Goal: Information Seeking & Learning: Learn about a topic

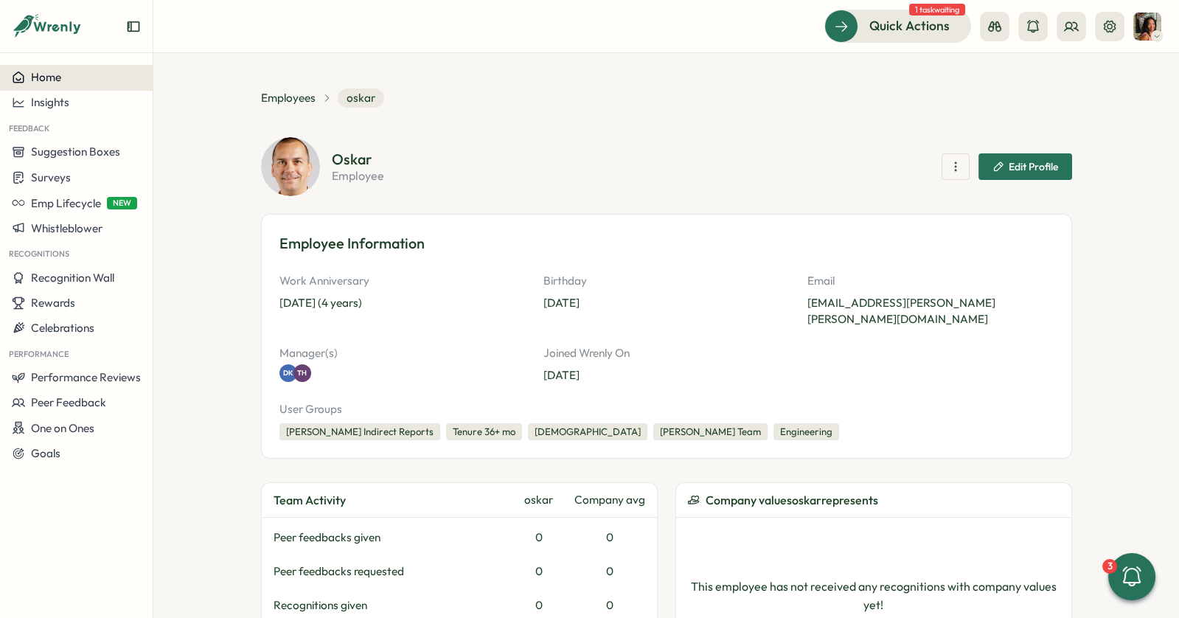
click at [67, 84] on button "Home" at bounding box center [76, 77] width 153 height 25
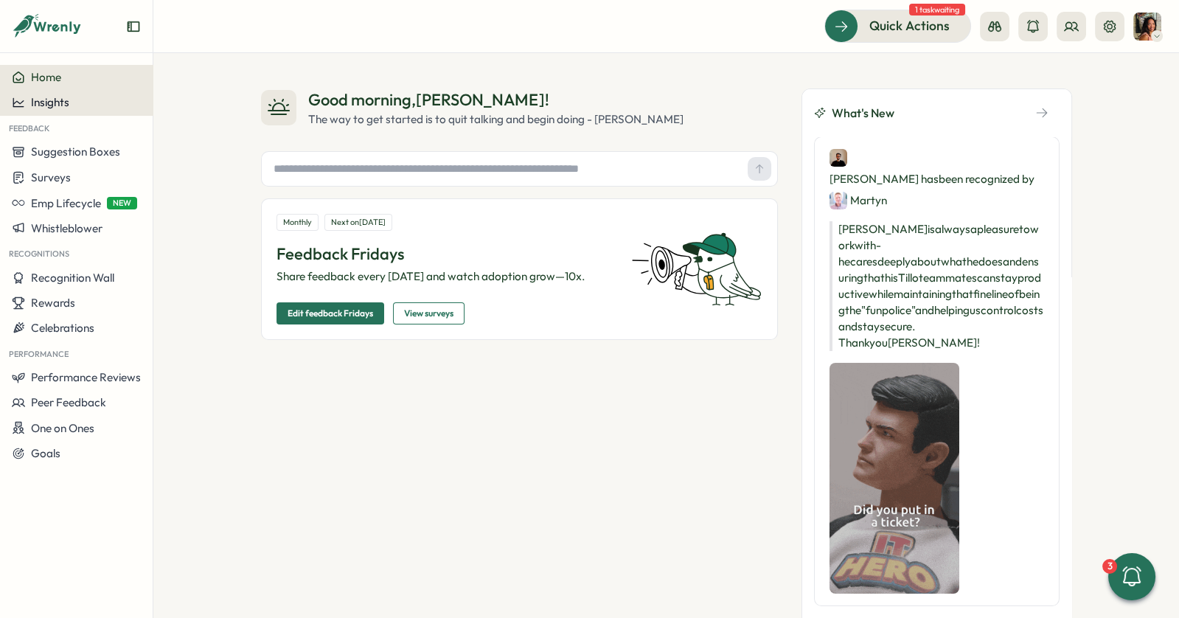
click at [77, 108] on div "Insights" at bounding box center [76, 102] width 129 height 13
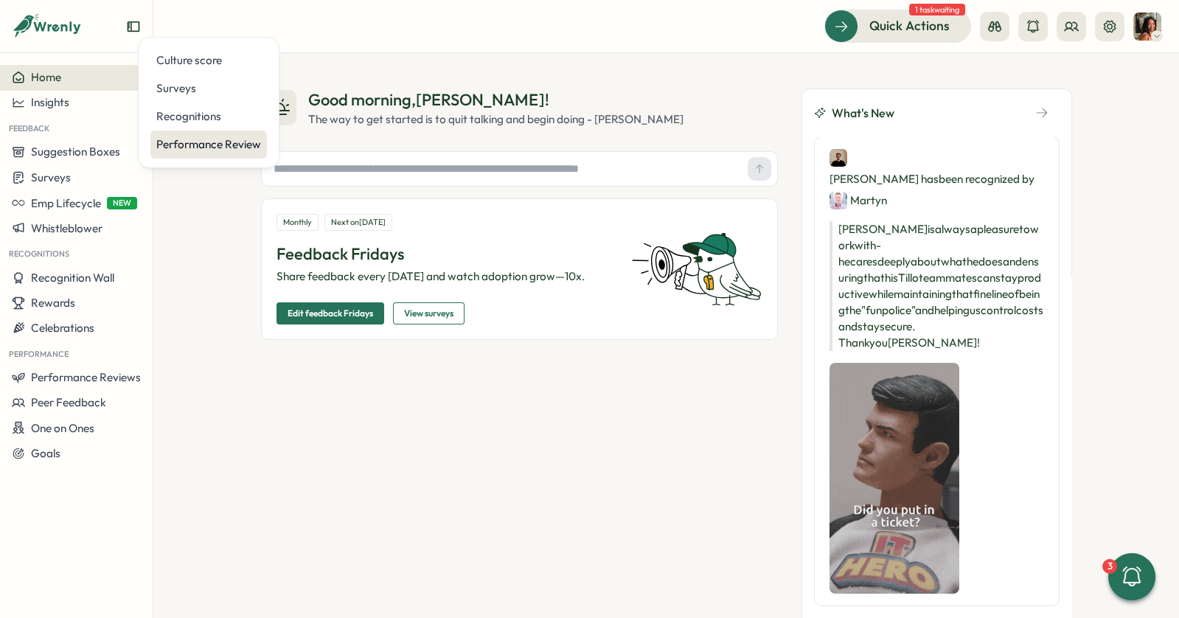
click at [204, 158] on div "Performance Review" at bounding box center [208, 145] width 117 height 28
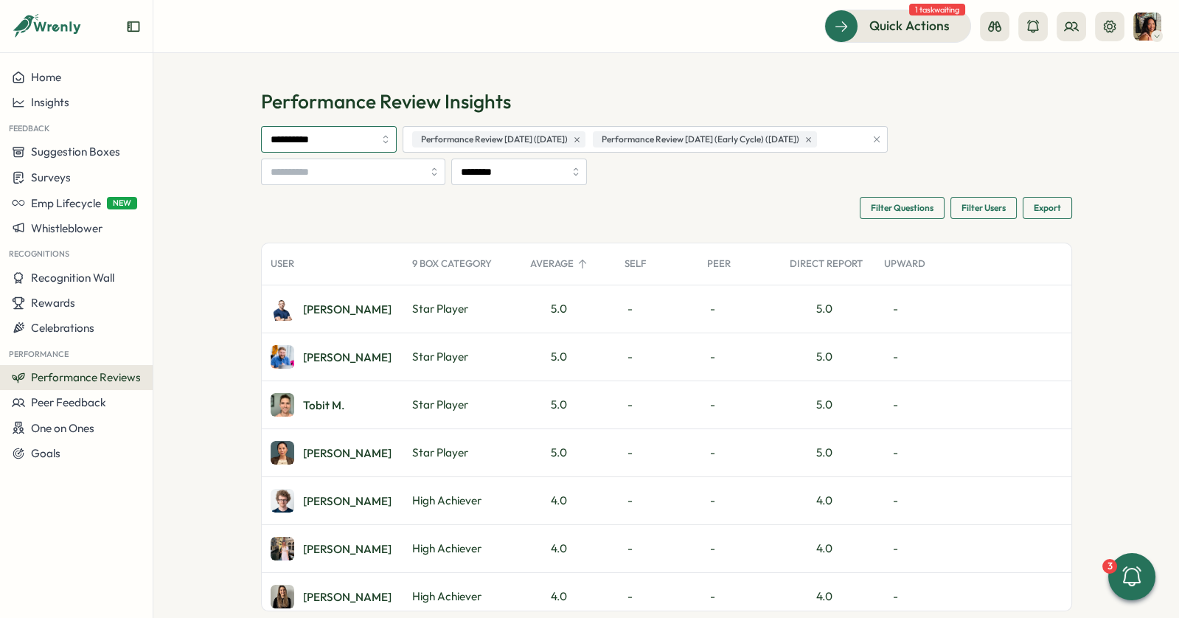
click at [341, 152] on input "**********" at bounding box center [329, 139] width 136 height 27
type input "*****"
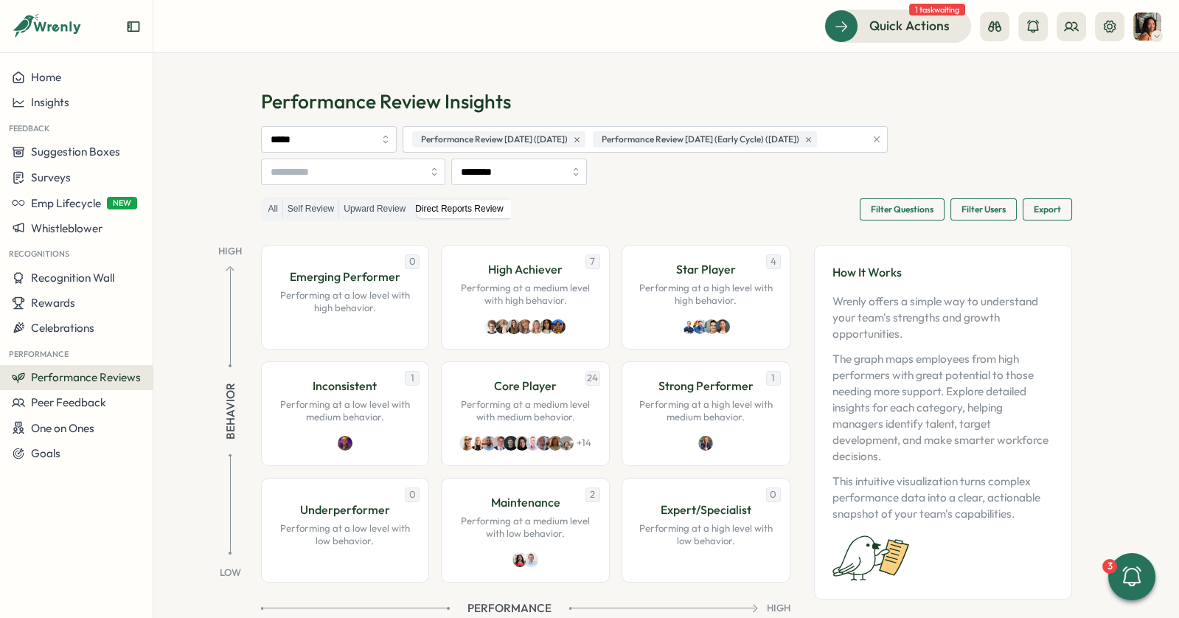
click at [887, 209] on span "Filter Questions" at bounding box center [902, 209] width 63 height 21
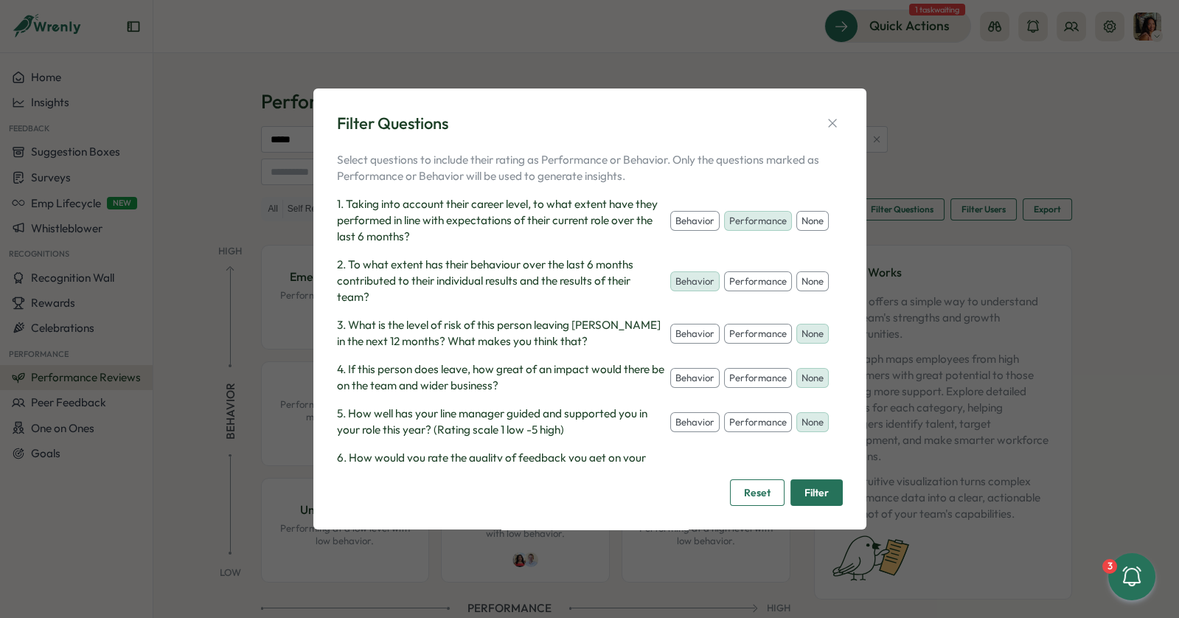
scroll to position [37, 0]
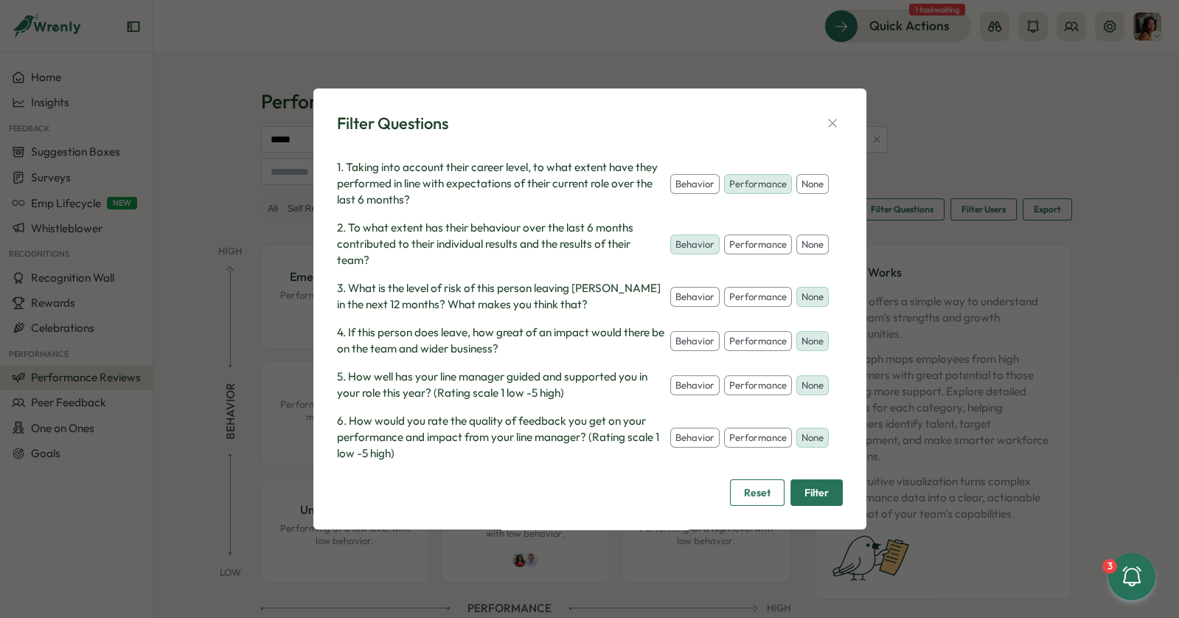
click at [988, 164] on div "Filter Questions Select questions to include their rating as Performance or Beh…" at bounding box center [589, 309] width 1179 height 618
click at [827, 128] on icon "button" at bounding box center [832, 123] width 15 height 15
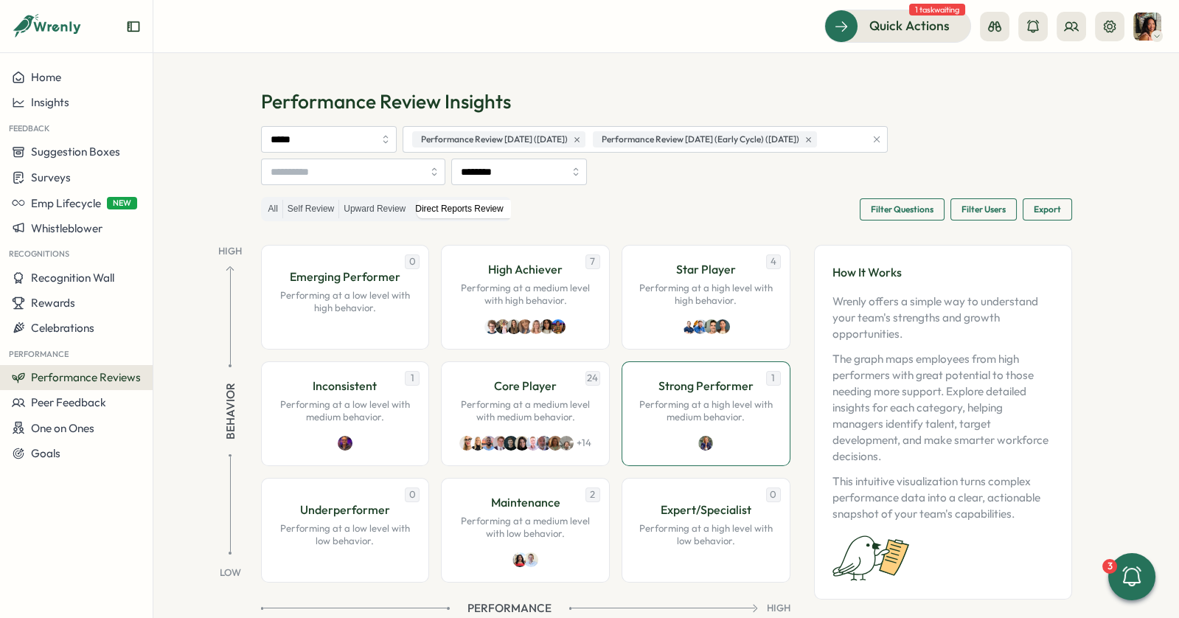
scroll to position [32, 0]
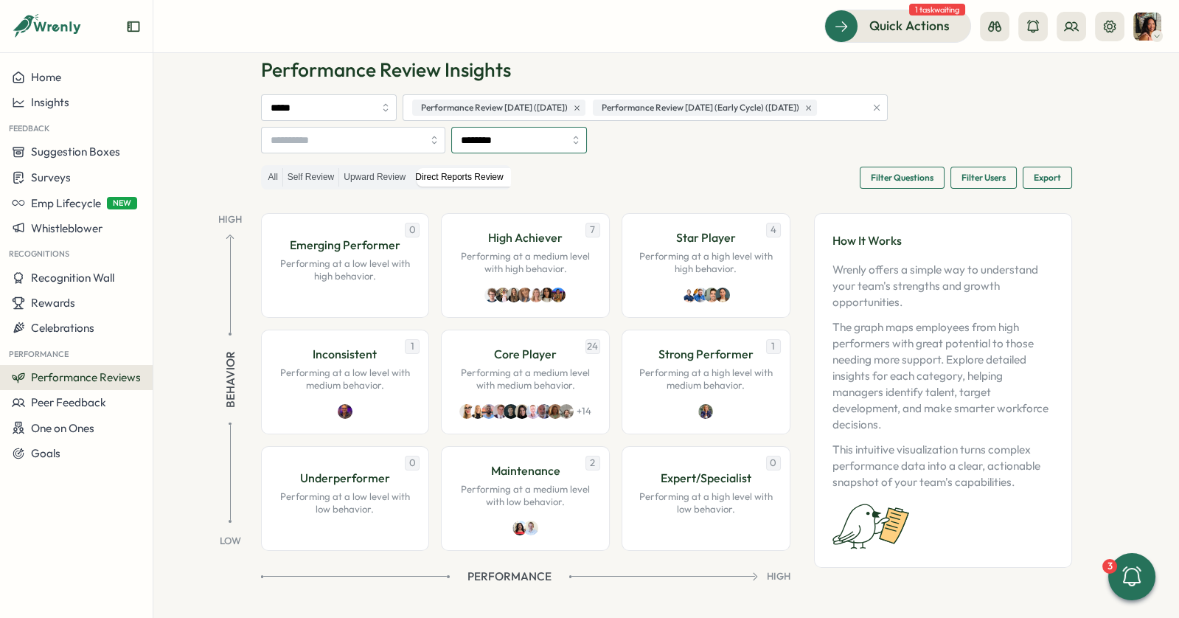
click at [537, 134] on input "********" at bounding box center [519, 140] width 136 height 27
type input "*********"
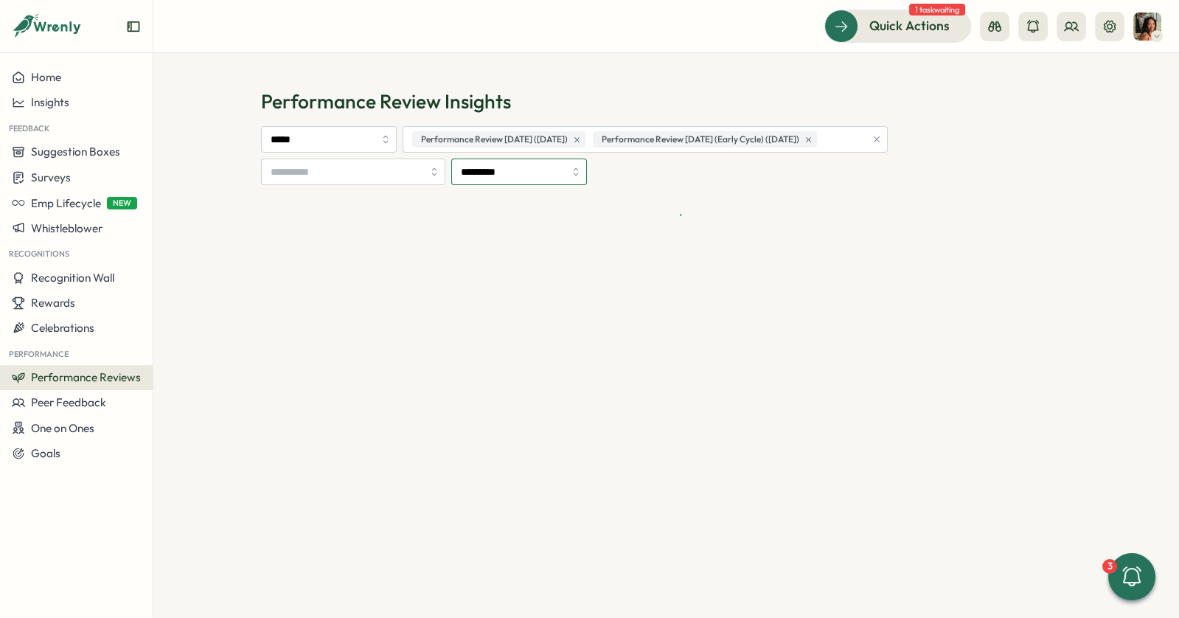
scroll to position [0, 0]
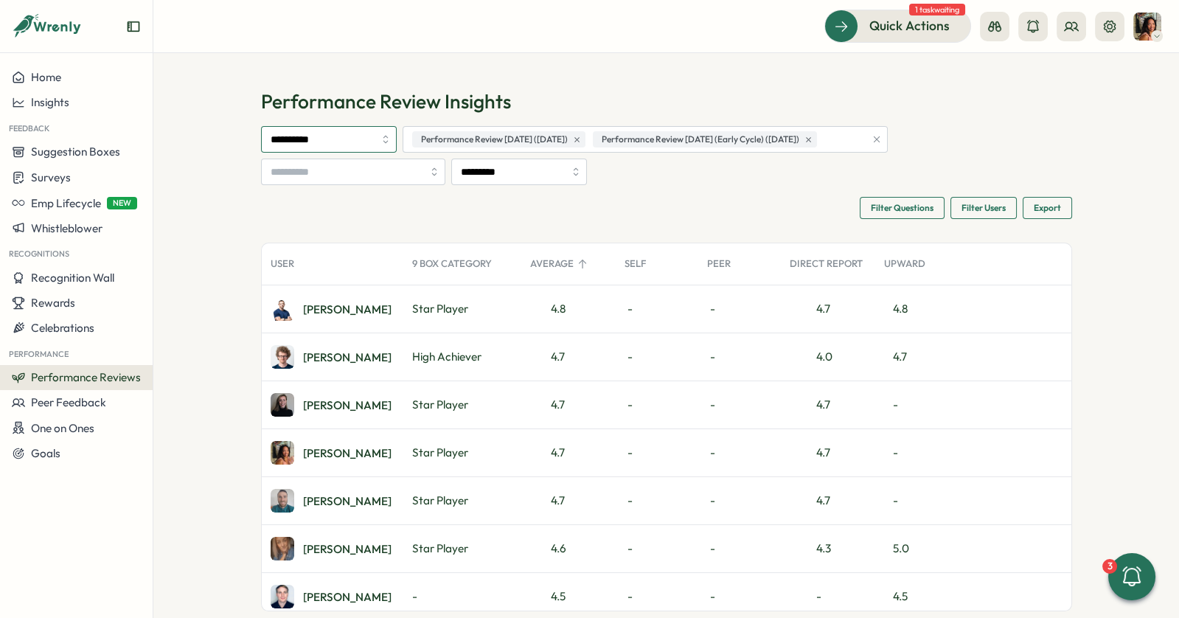
click at [371, 142] on input "**********" at bounding box center [329, 139] width 136 height 27
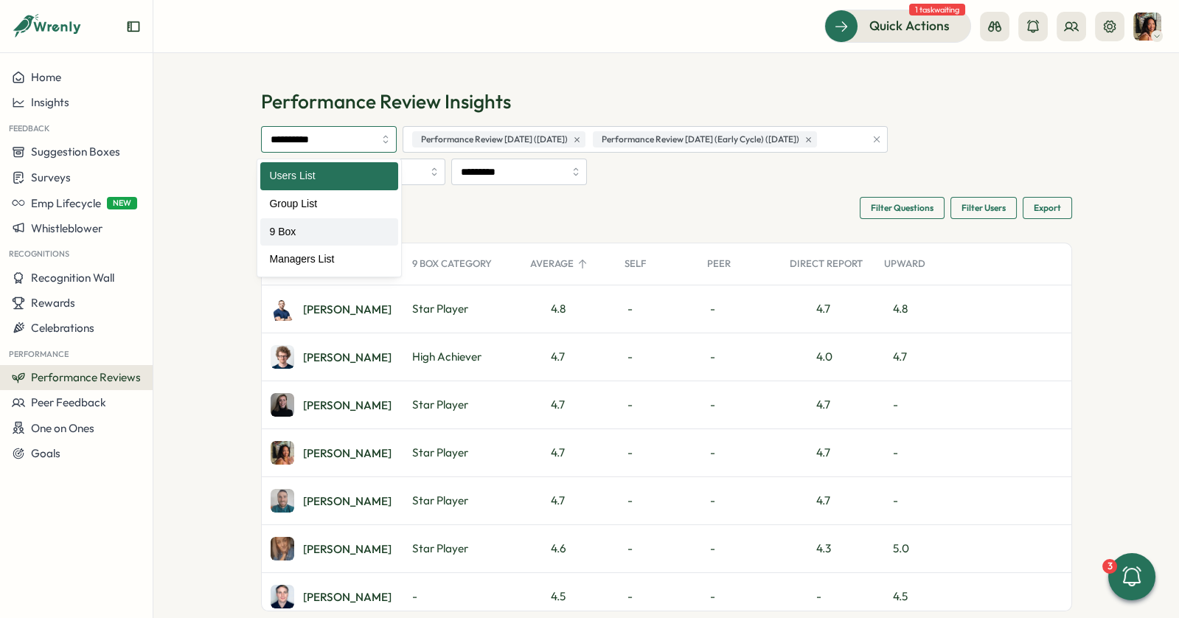
type input "*****"
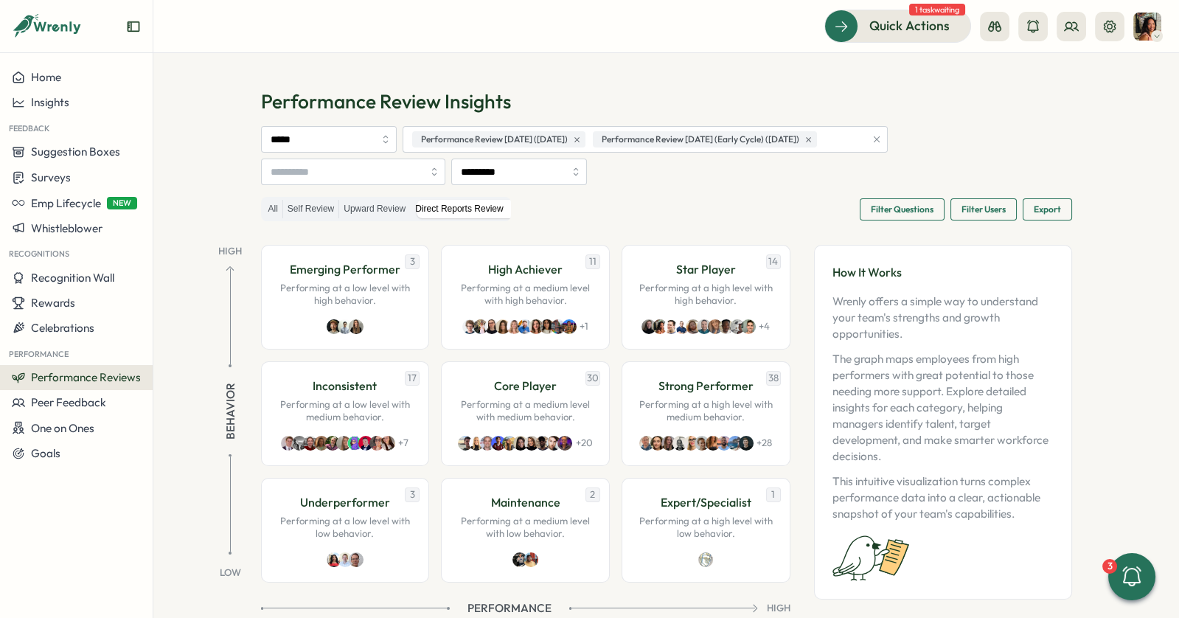
click at [891, 215] on span "Filter Questions" at bounding box center [902, 209] width 63 height 21
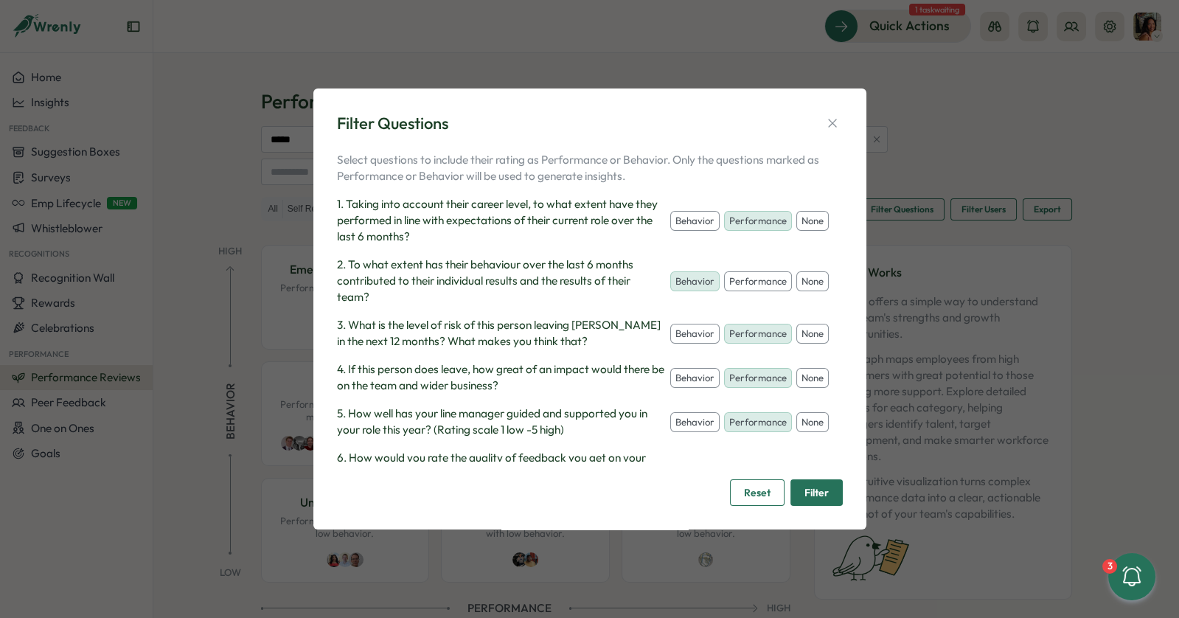
scroll to position [37, 0]
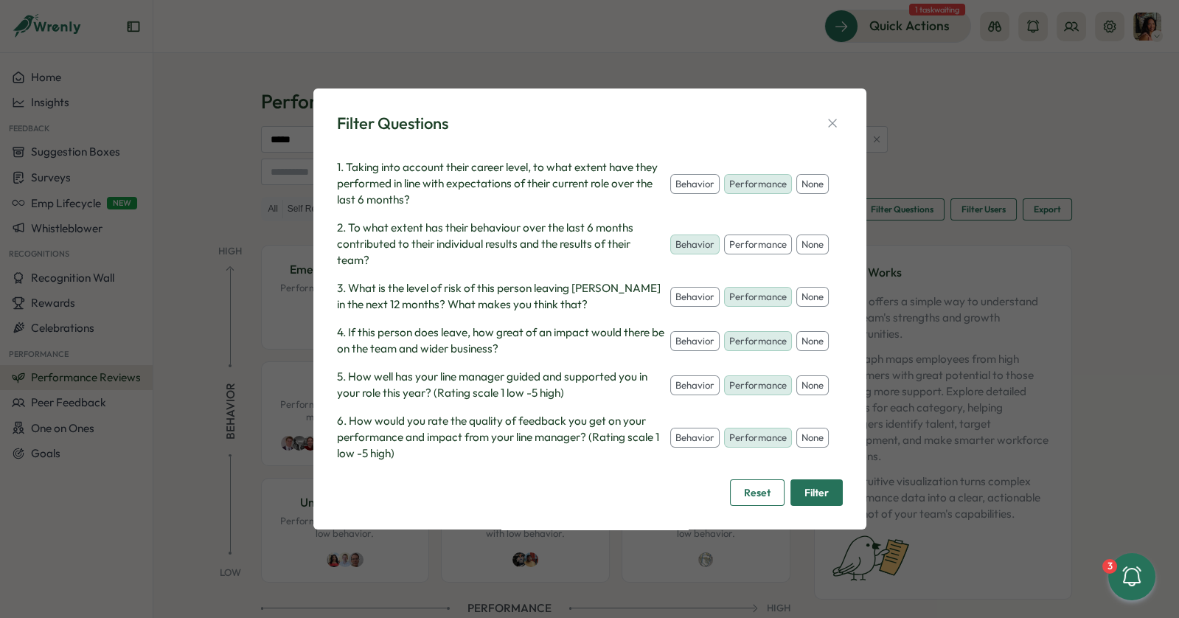
click at [809, 284] on div "behavior performance none" at bounding box center [750, 296] width 161 height 32
click at [809, 295] on button "none" at bounding box center [813, 297] width 32 height 21
click at [809, 349] on button "none" at bounding box center [813, 341] width 32 height 21
click at [809, 386] on button "none" at bounding box center [813, 385] width 32 height 21
click at [808, 432] on button "none" at bounding box center [813, 438] width 32 height 21
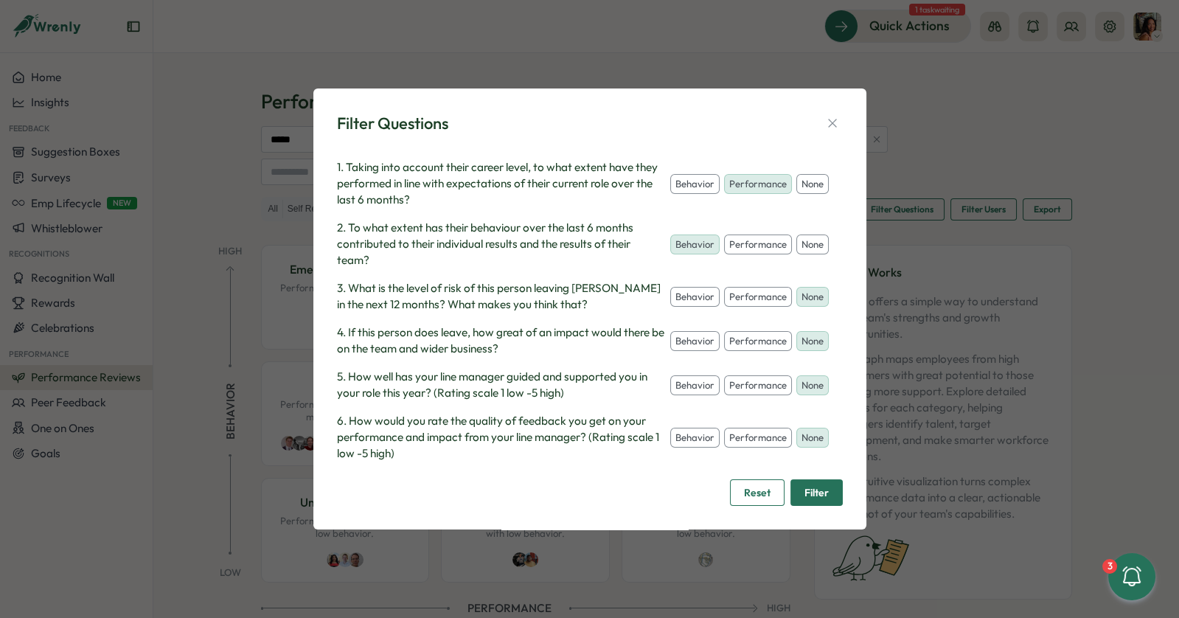
click at [858, 426] on div "Filter Questions Select questions to include their rating as Performance or Beh…" at bounding box center [589, 310] width 553 height 442
click at [836, 116] on icon "button" at bounding box center [832, 123] width 15 height 15
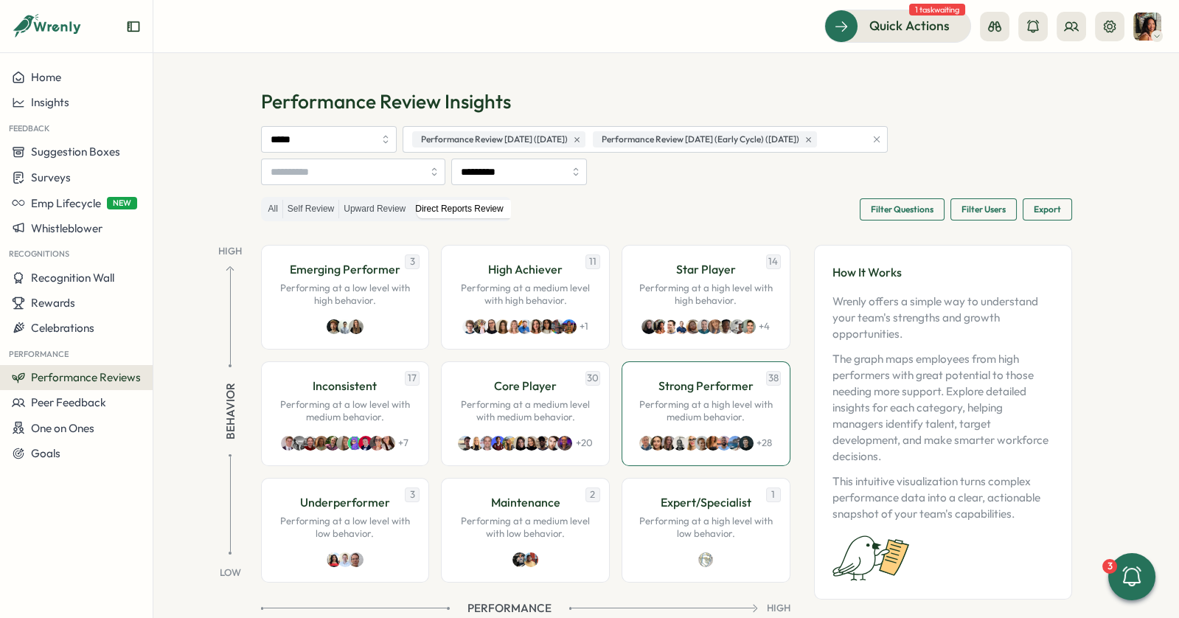
scroll to position [32, 0]
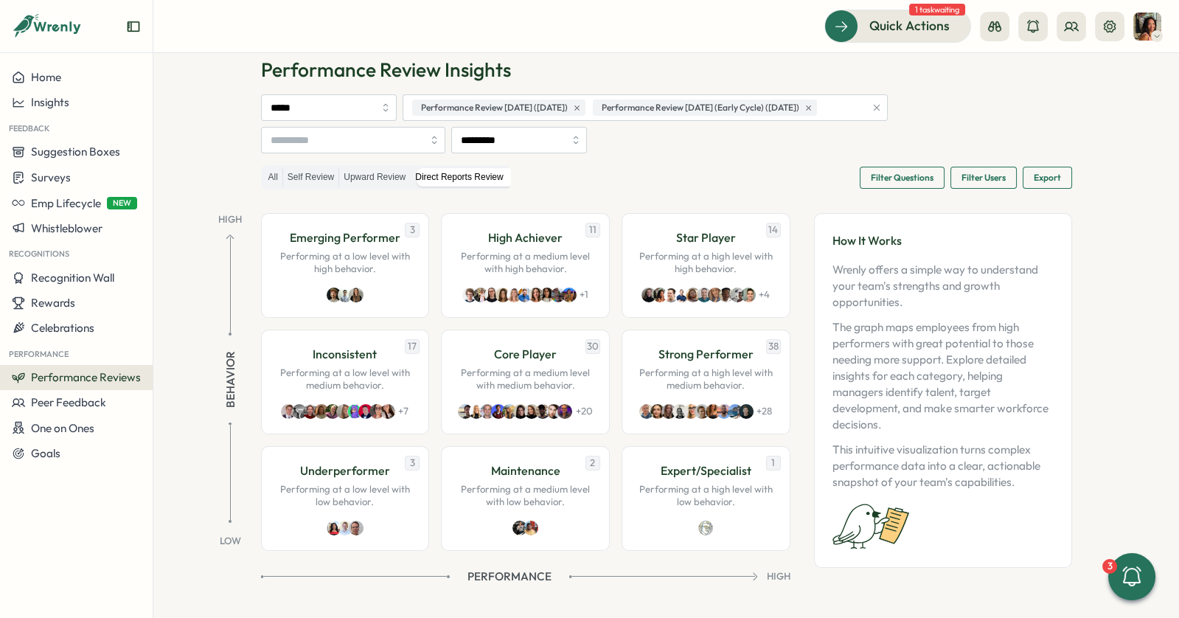
click at [904, 175] on span "Filter Questions" at bounding box center [902, 177] width 63 height 21
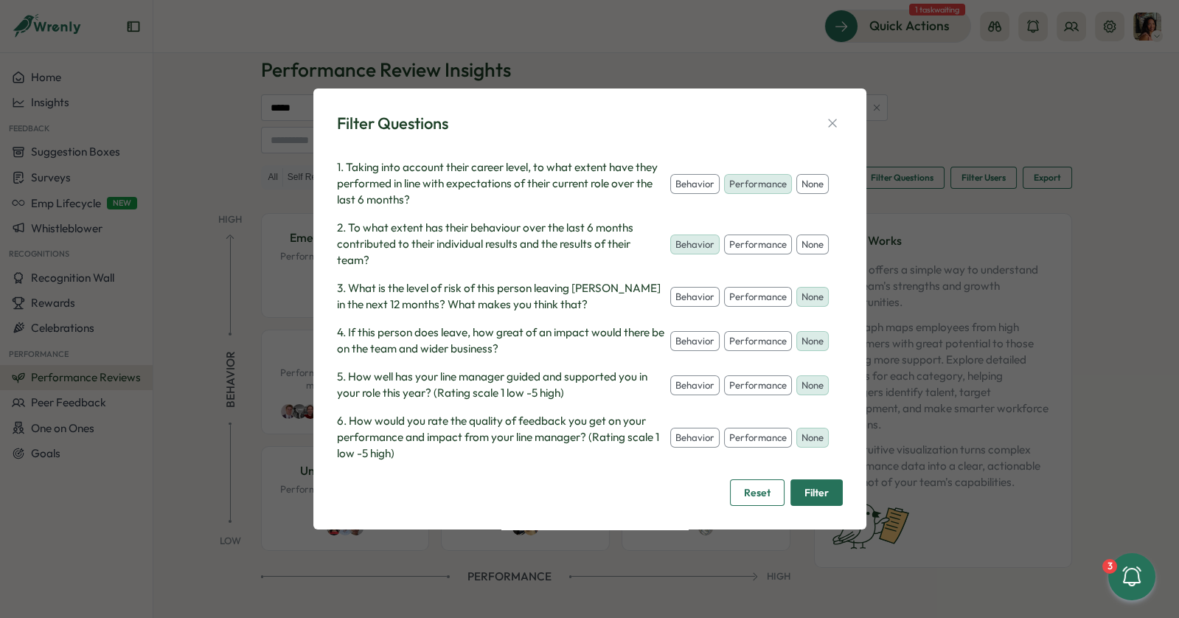
scroll to position [0, 0]
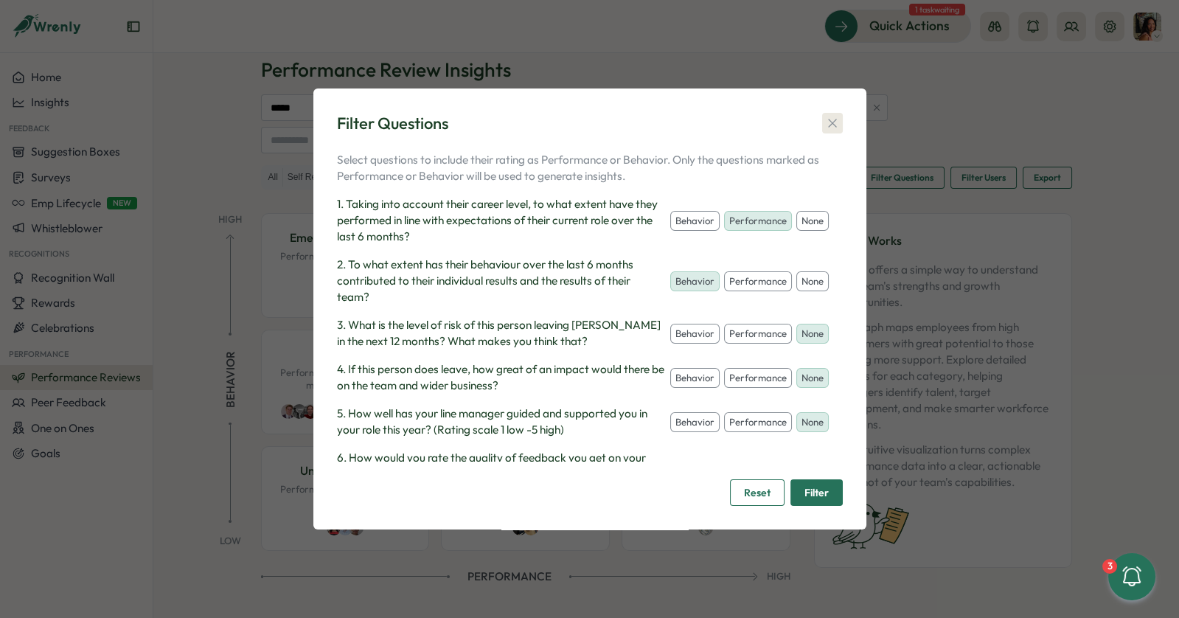
click at [829, 118] on icon "button" at bounding box center [832, 123] width 15 height 15
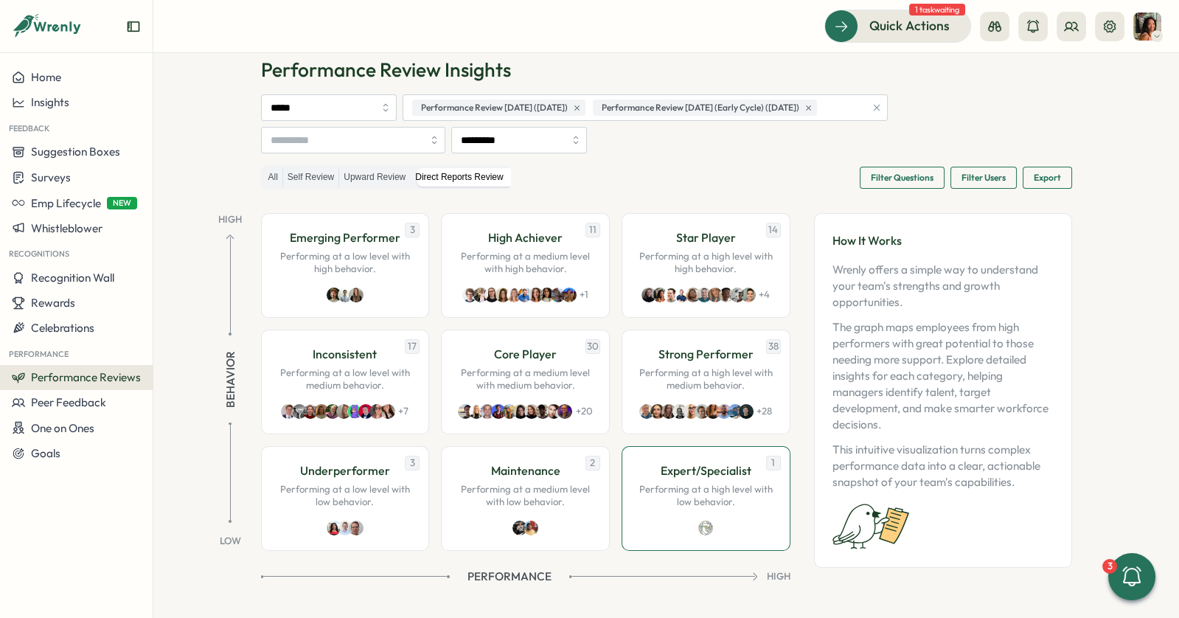
click at [716, 488] on p "Performing at a high level with low behavior." at bounding box center [706, 496] width 138 height 26
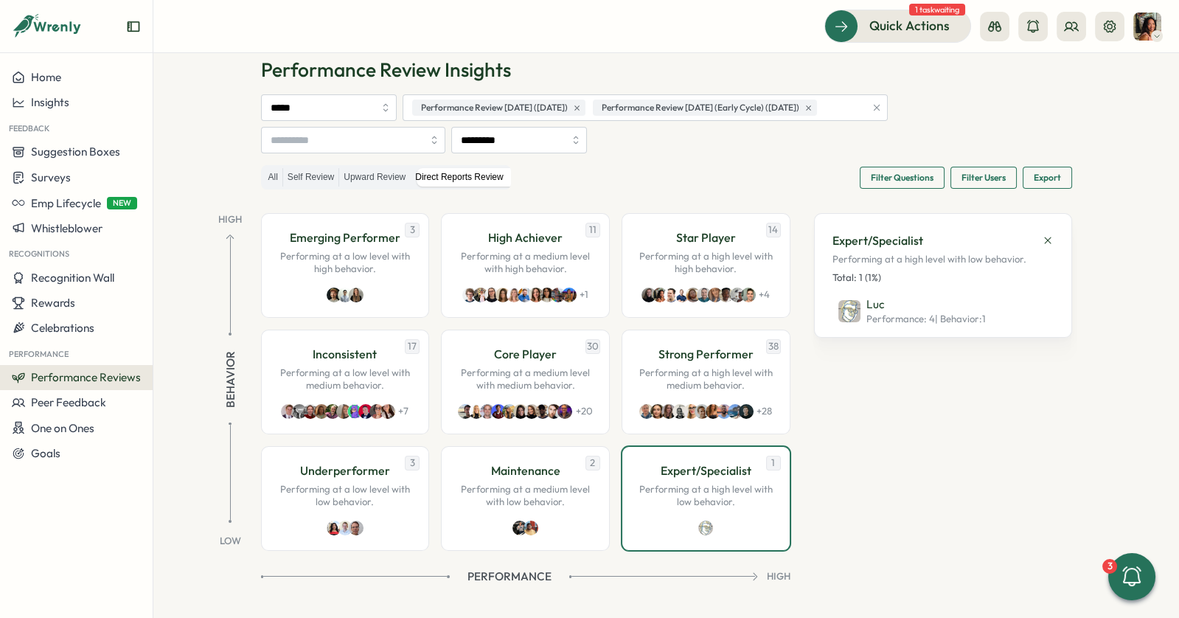
click at [1043, 237] on icon at bounding box center [1048, 241] width 12 height 12
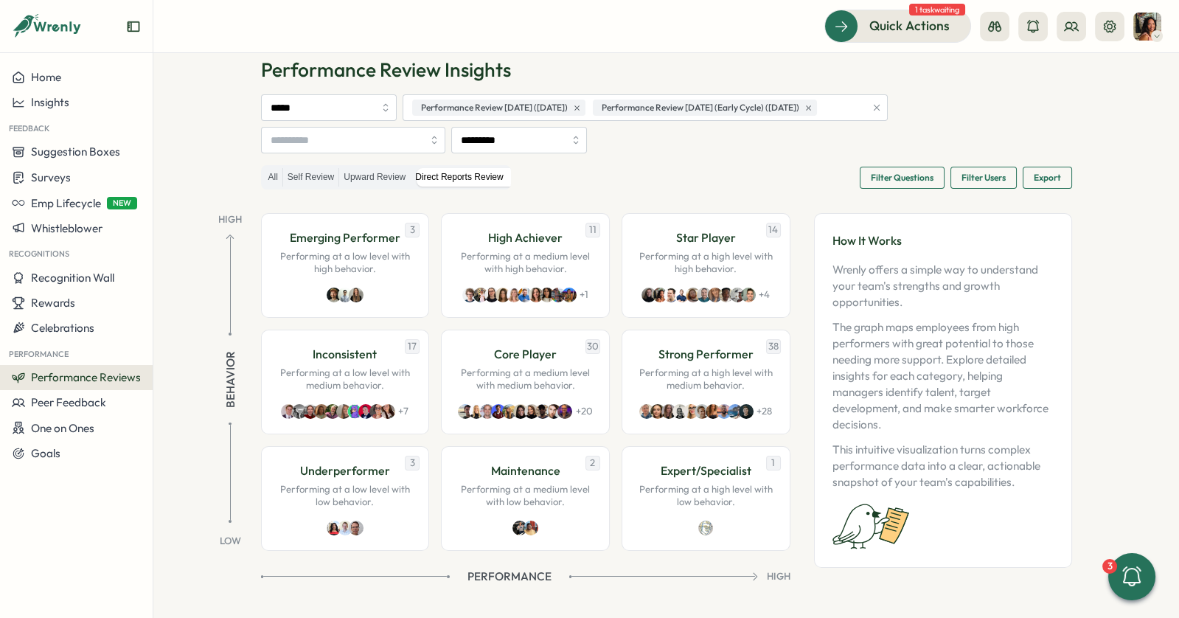
click at [891, 179] on span "Filter Questions" at bounding box center [902, 177] width 63 height 21
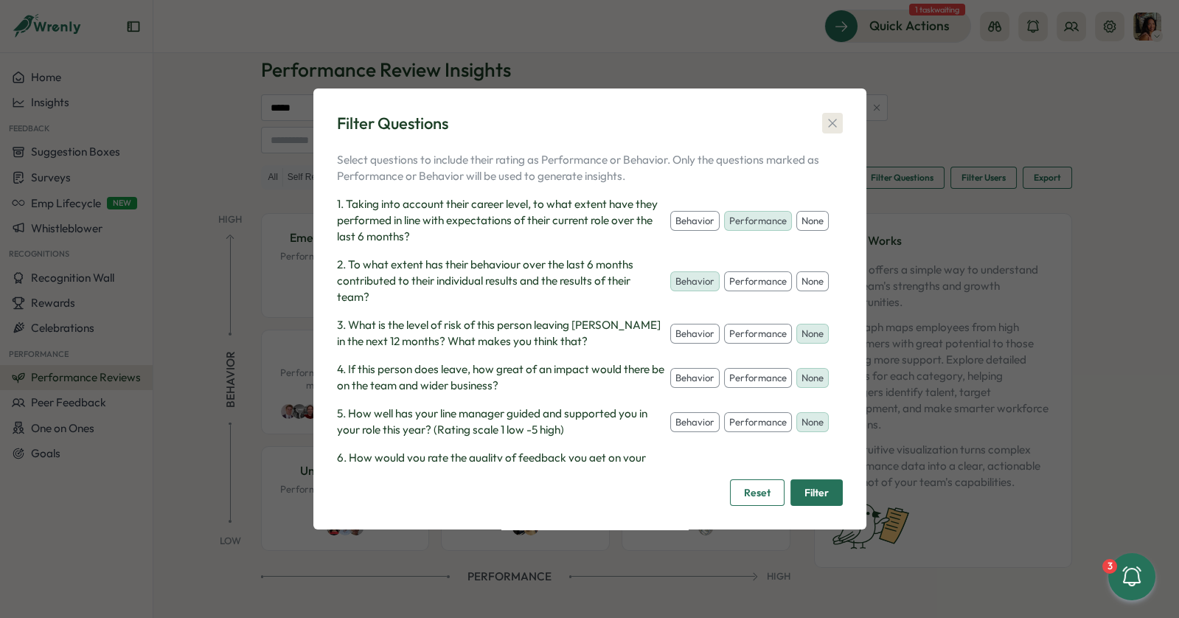
click at [831, 125] on icon "button" at bounding box center [832, 123] width 15 height 15
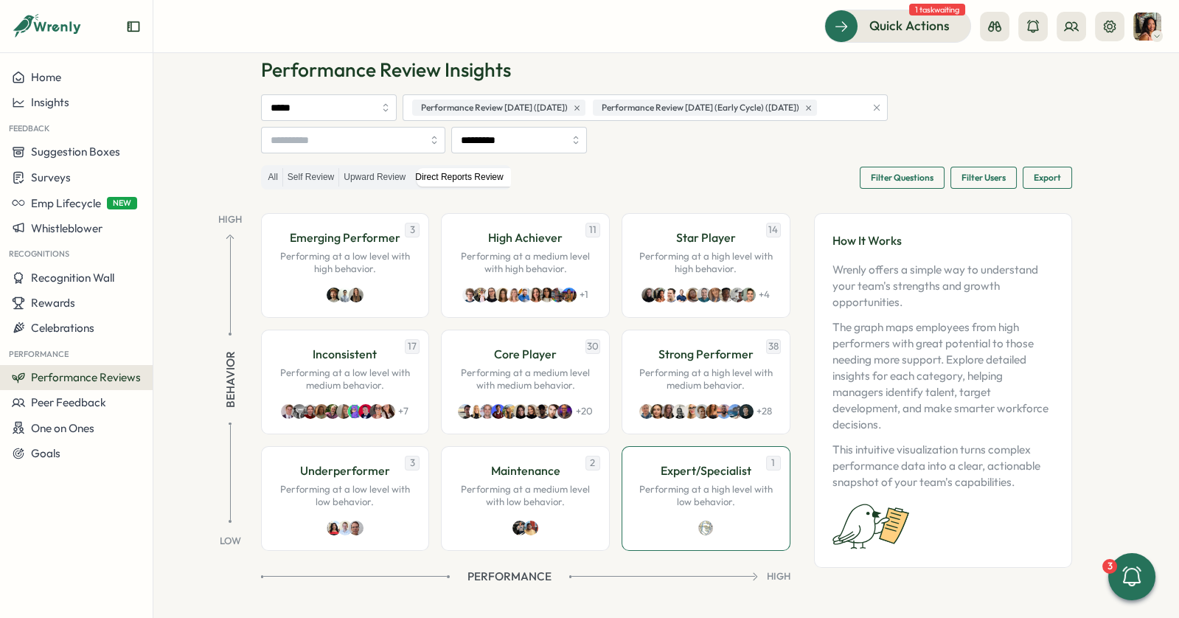
click at [698, 483] on p "Performing at a high level with low behavior." at bounding box center [706, 496] width 138 height 26
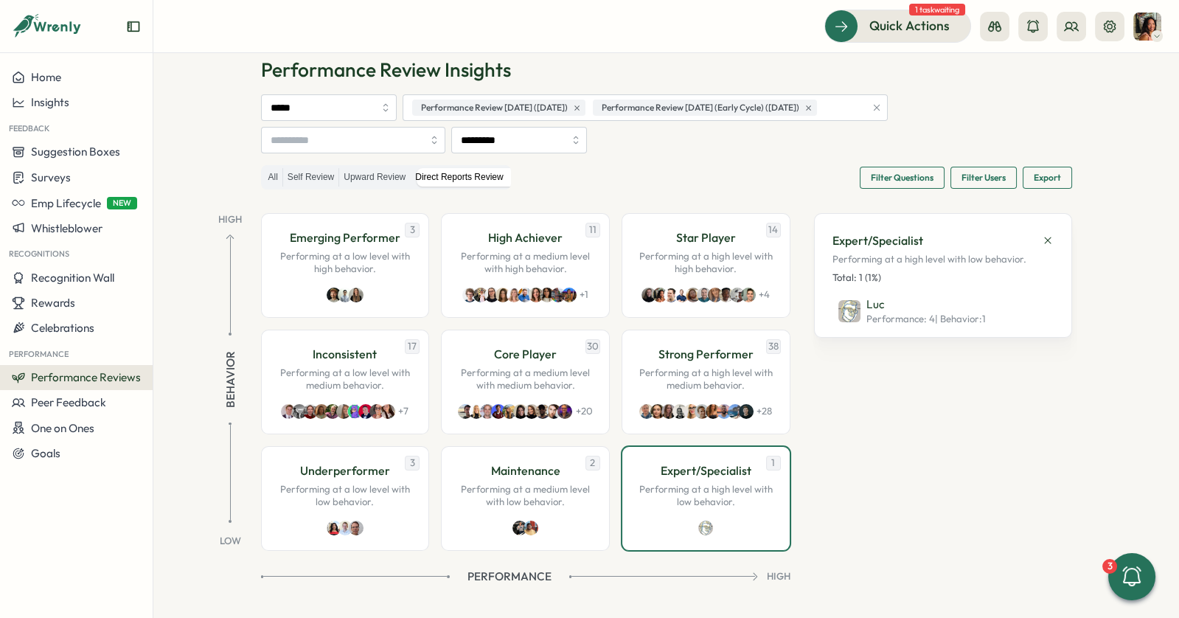
click at [1053, 239] on div "Expert/Specialist Performing at a high level with low behavior. Total: 1 (1%) L…" at bounding box center [943, 275] width 258 height 125
click at [1051, 239] on div "Expert/Specialist Performing at a high level with low behavior. Total: 1 (1%) L…" at bounding box center [943, 275] width 258 height 125
click at [1049, 239] on icon at bounding box center [1048, 241] width 12 height 12
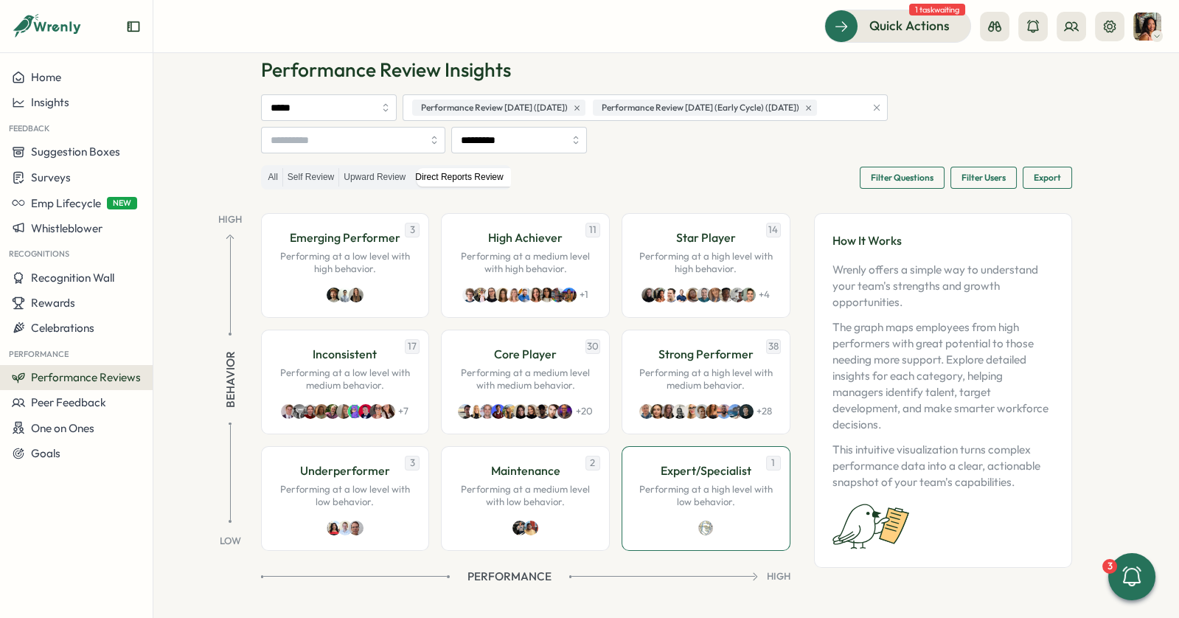
click at [701, 495] on p "Performing at a high level with low behavior." at bounding box center [706, 496] width 138 height 26
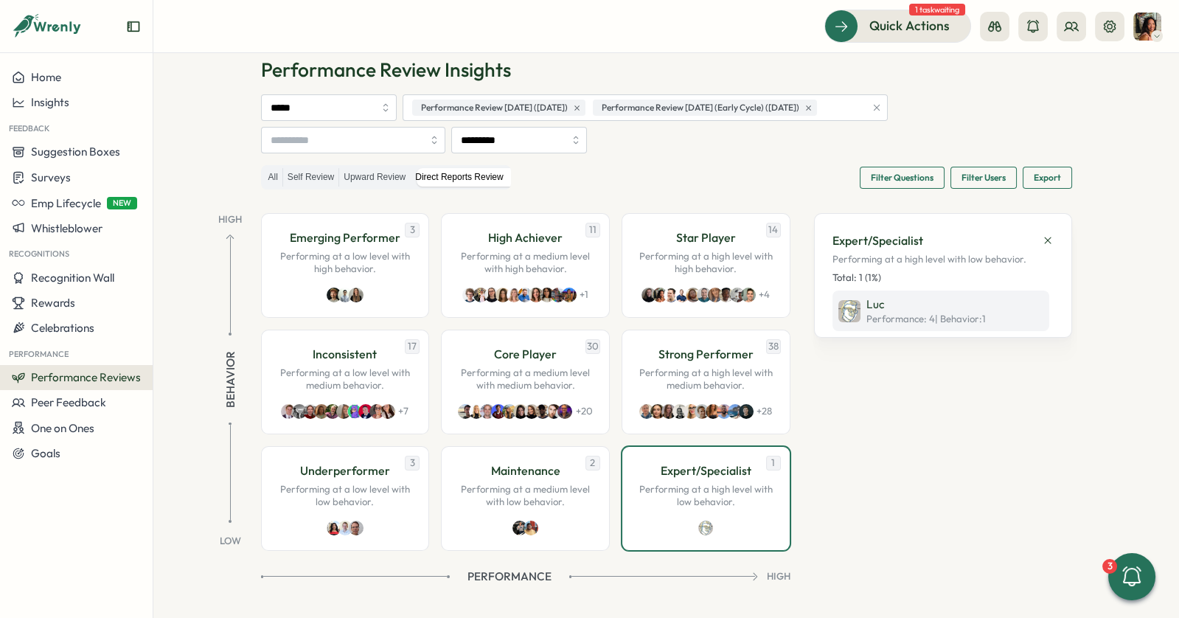
click at [856, 303] on div "Luc Performance: 4 | Behavior : 1" at bounding box center [913, 312] width 148 height 30
click at [1049, 240] on icon at bounding box center [1048, 241] width 12 height 12
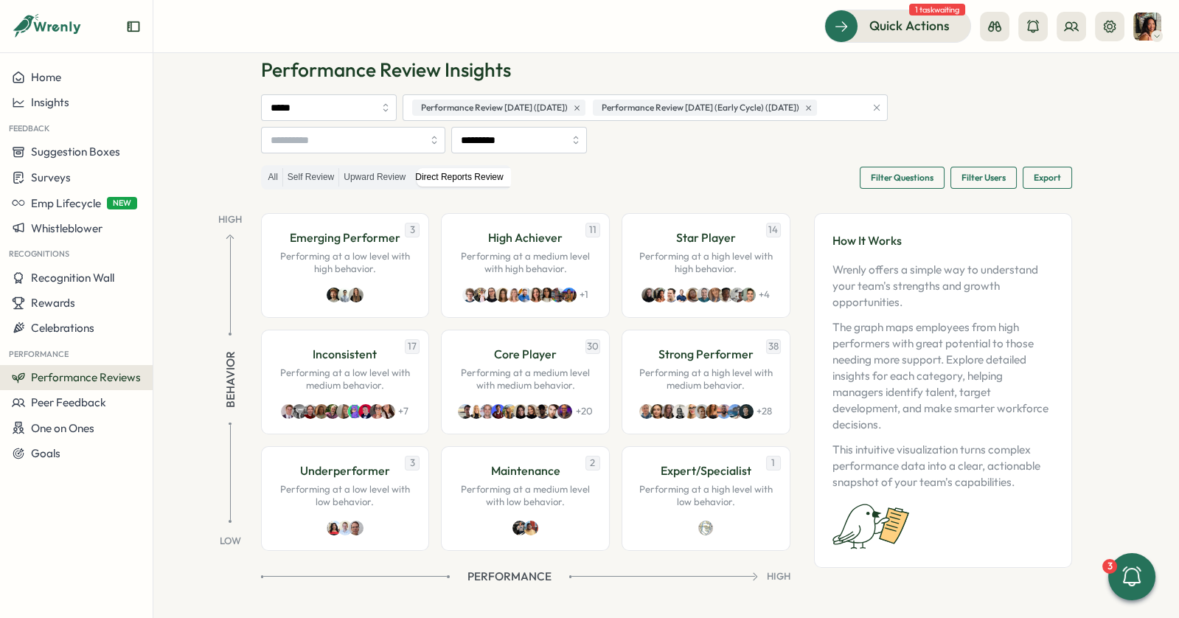
click at [892, 181] on span "Filter Questions" at bounding box center [902, 177] width 63 height 21
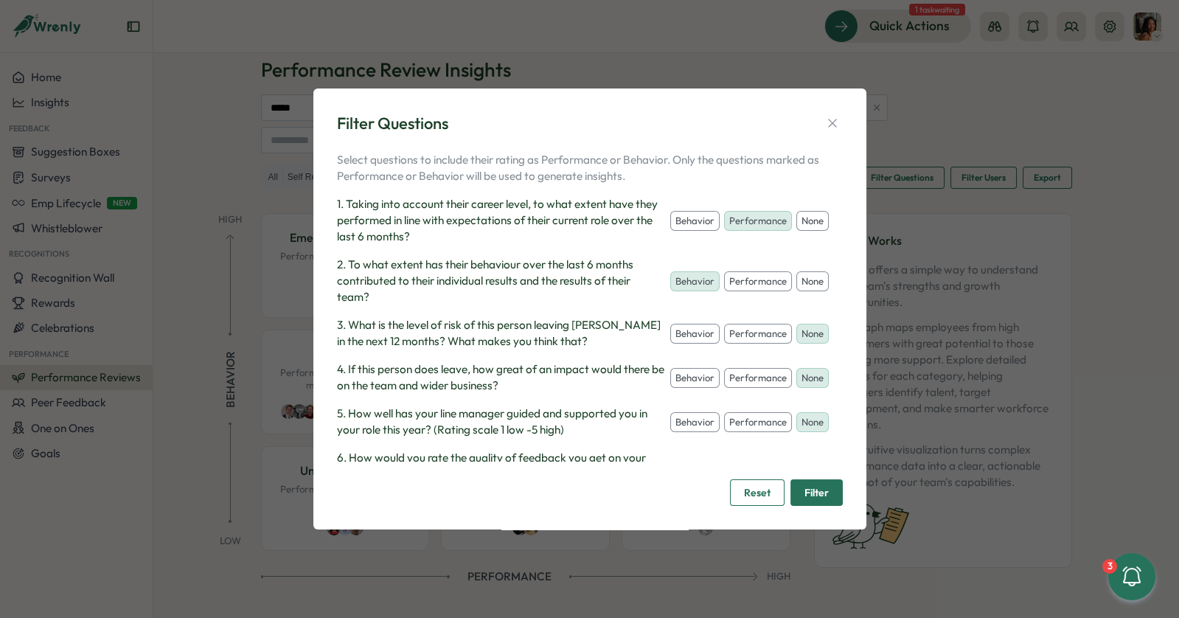
click at [814, 490] on span "Filter" at bounding box center [817, 492] width 24 height 25
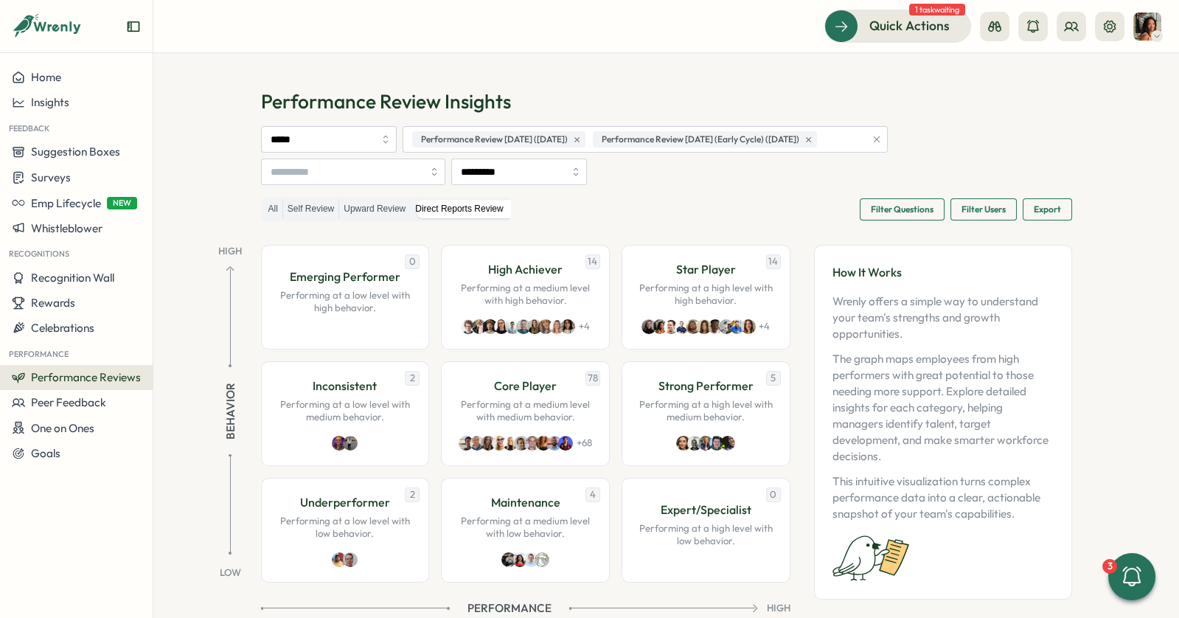
scroll to position [32, 0]
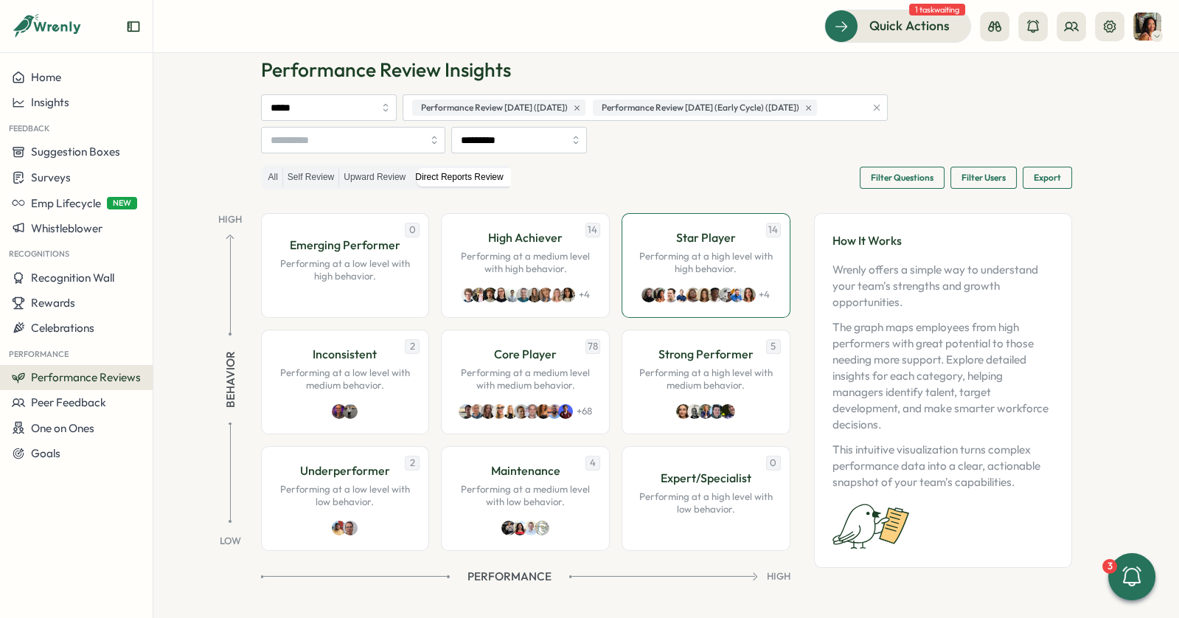
click at [740, 258] on p "Performing at a high level with high behavior." at bounding box center [706, 263] width 138 height 26
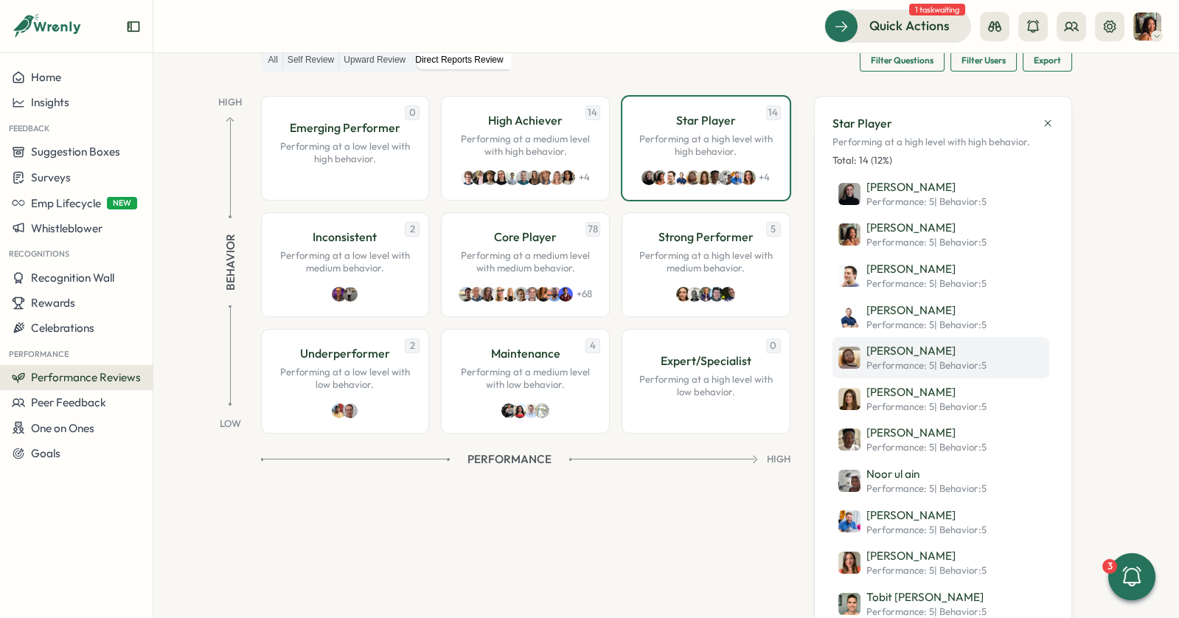
scroll to position [319, 0]
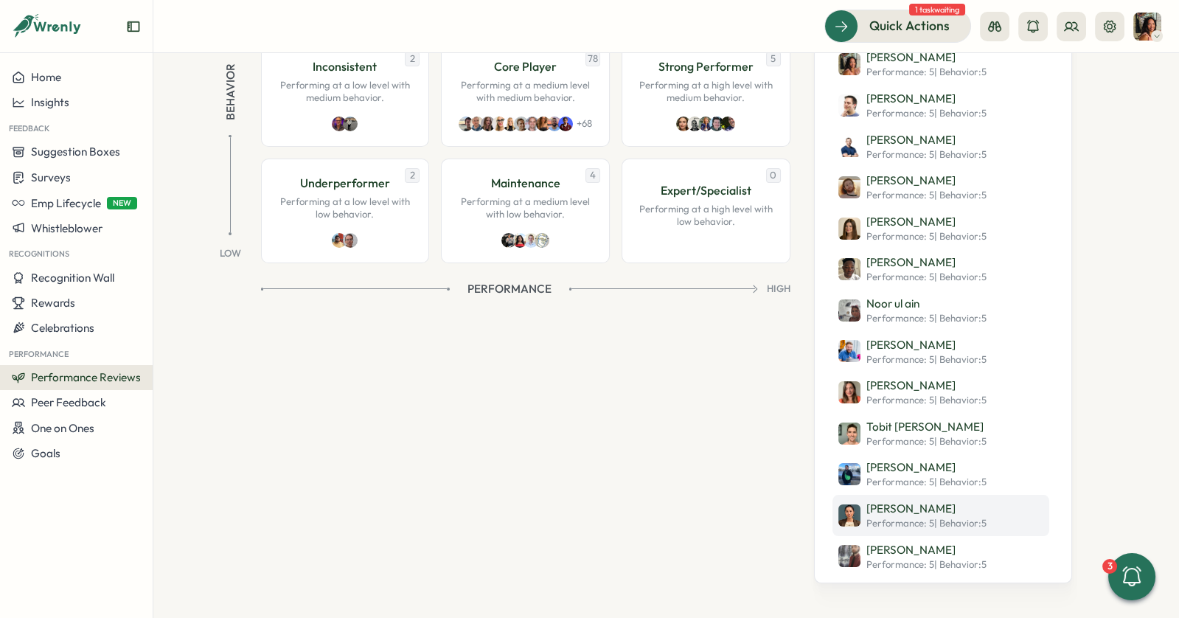
click at [891, 505] on p "[PERSON_NAME]" at bounding box center [927, 509] width 120 height 16
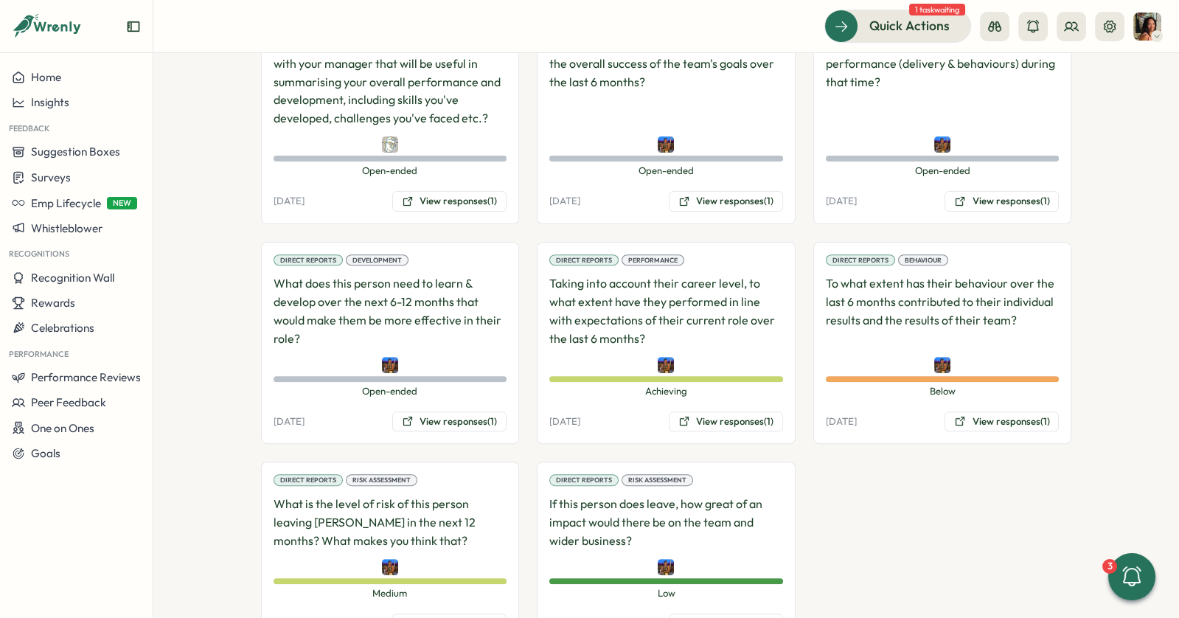
scroll to position [1182, 0]
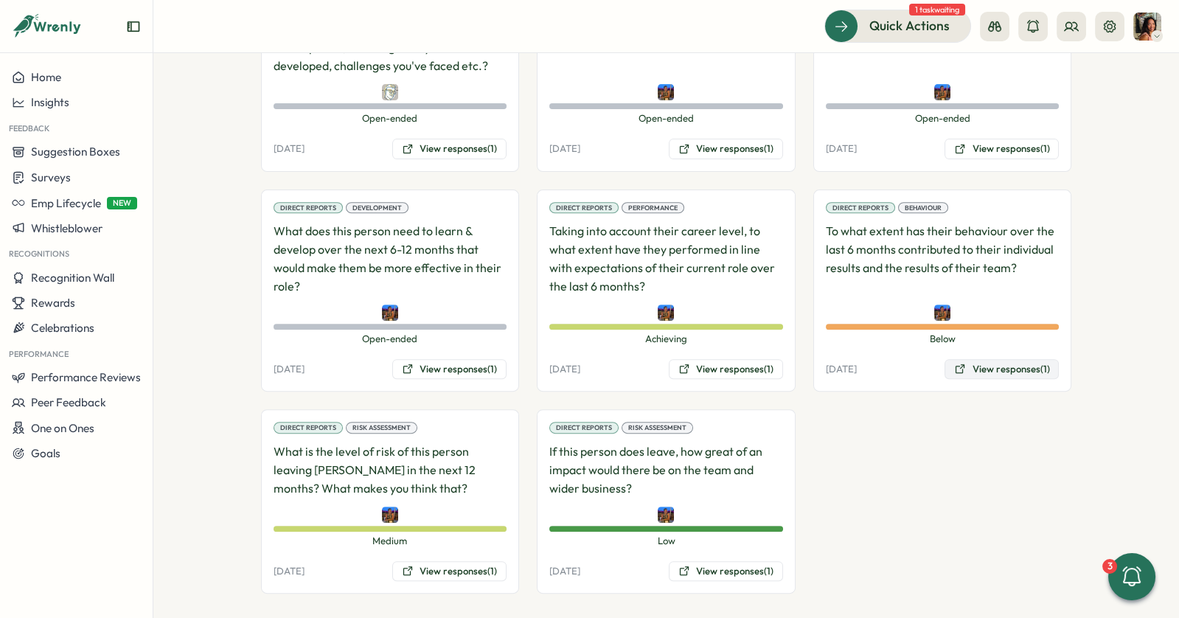
click at [959, 364] on icon at bounding box center [960, 368] width 9 height 9
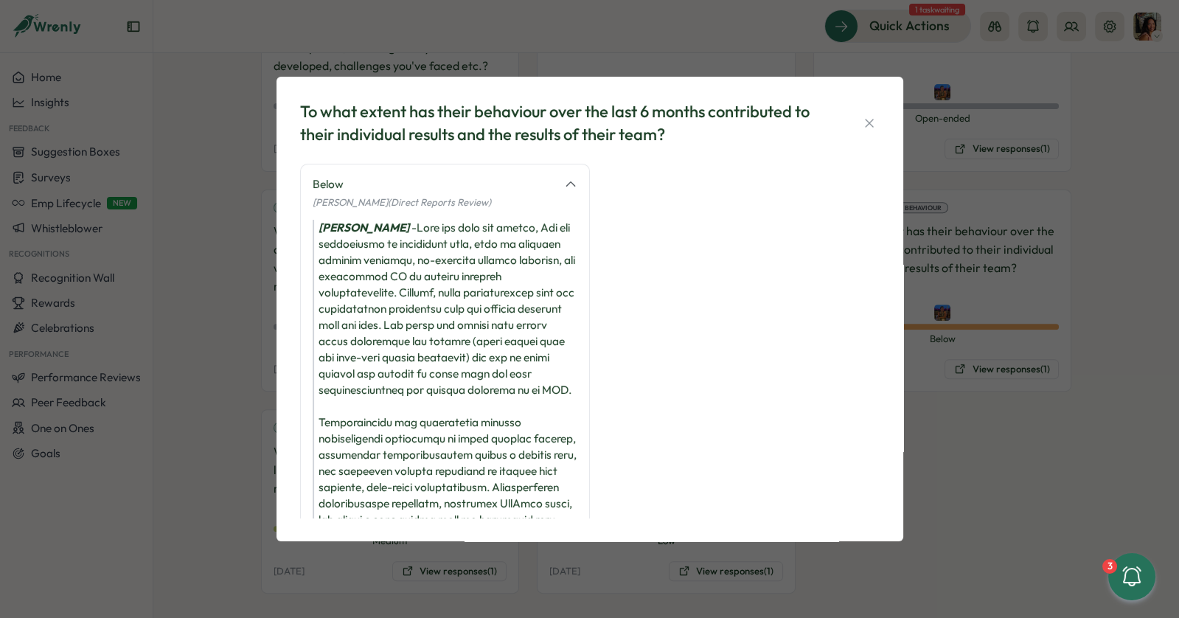
click at [879, 113] on div "To what extent has their behaviour over the last 6 months contributed to their …" at bounding box center [590, 123] width 580 height 46
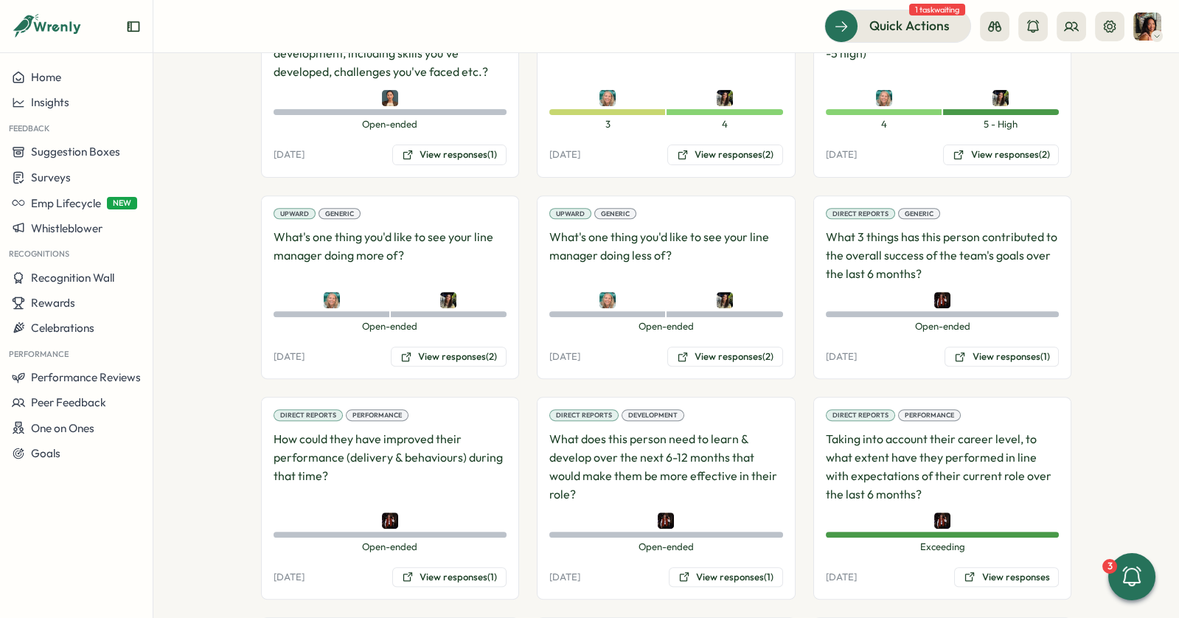
scroll to position [1381, 0]
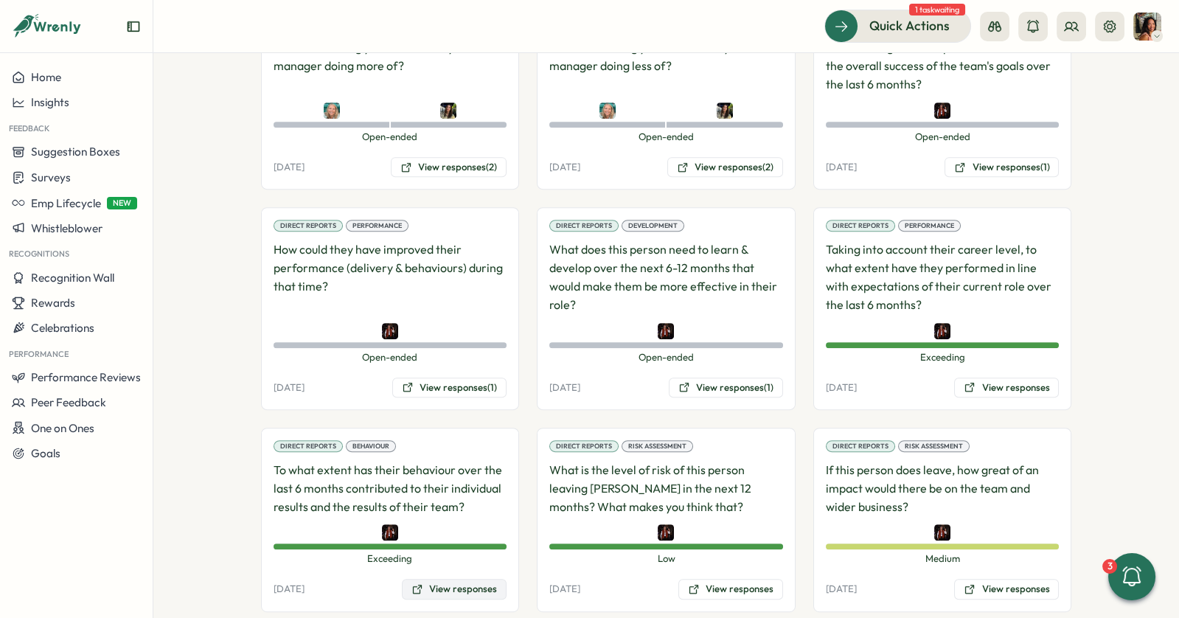
click at [423, 579] on button "View responses" at bounding box center [454, 589] width 105 height 21
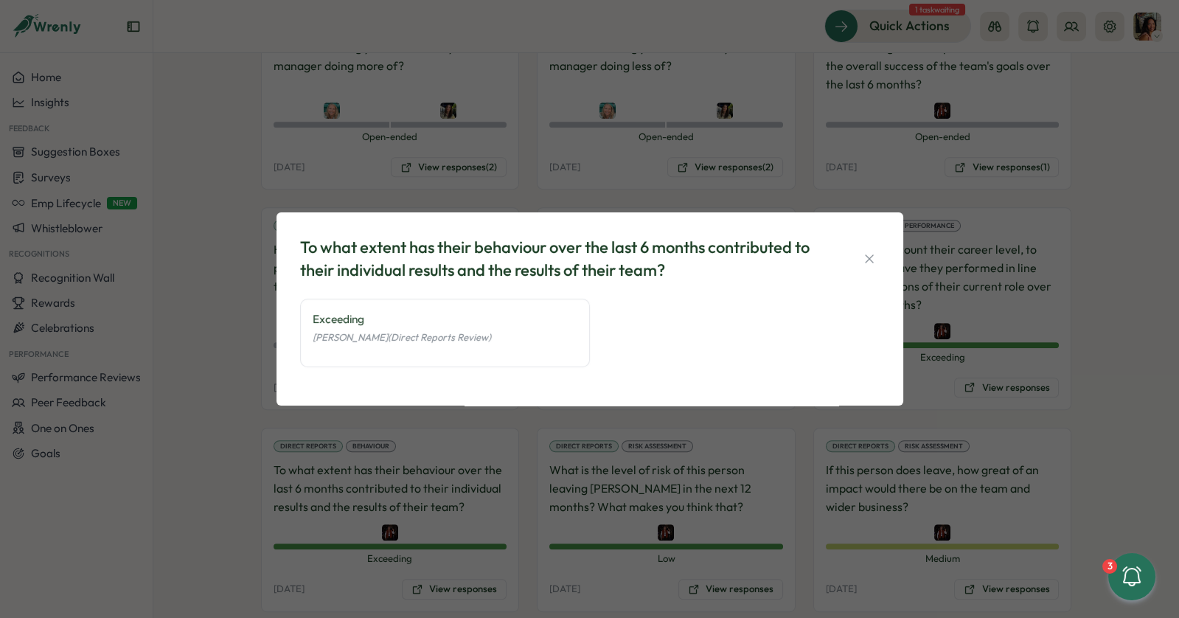
click at [434, 351] on div "Exceeding [PERSON_NAME] (Direct Reports Review)" at bounding box center [445, 333] width 290 height 69
click at [869, 253] on icon "button" at bounding box center [869, 259] width 15 height 15
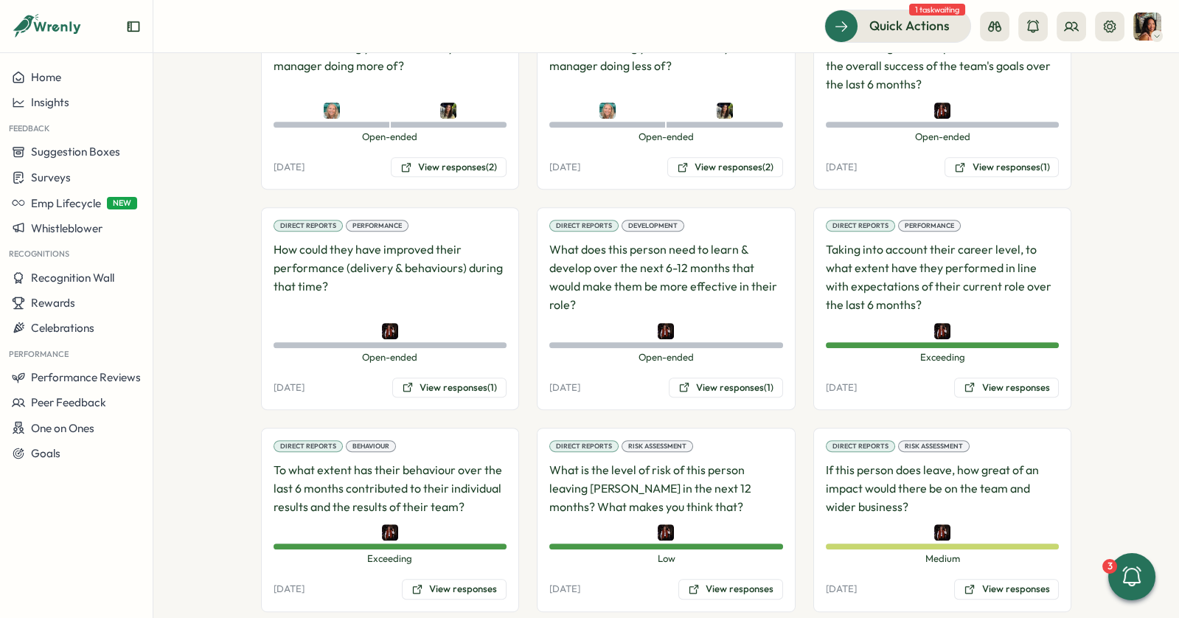
scroll to position [0, 0]
